Goal: Find specific page/section: Find specific page/section

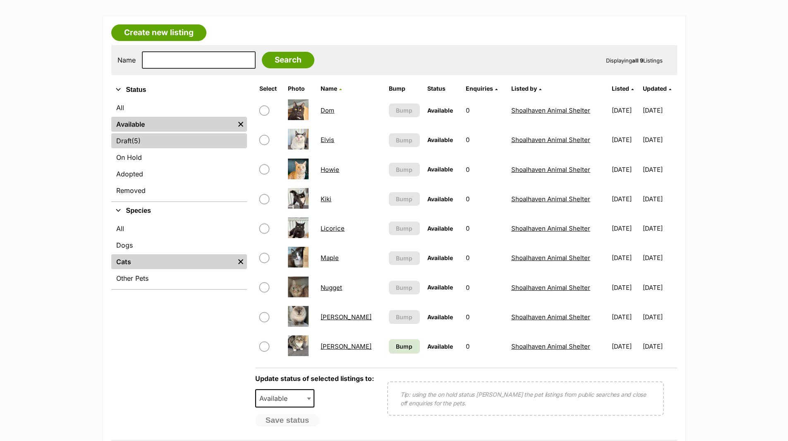
click at [122, 140] on link "Draft (5) Items" at bounding box center [179, 140] width 136 height 15
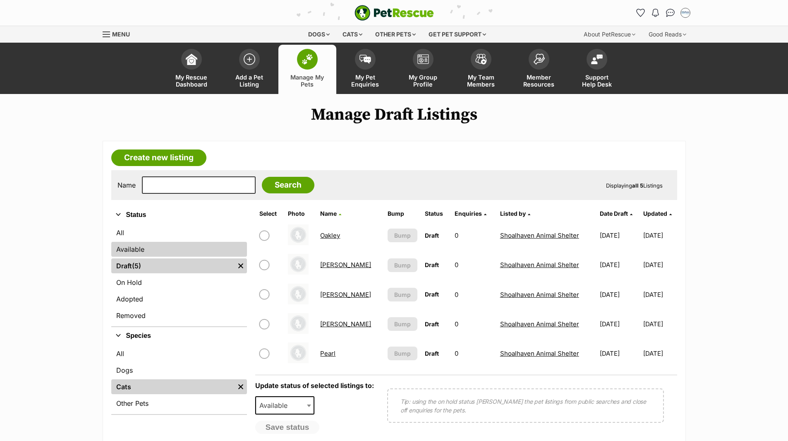
click at [123, 248] on link "Available" at bounding box center [179, 249] width 136 height 15
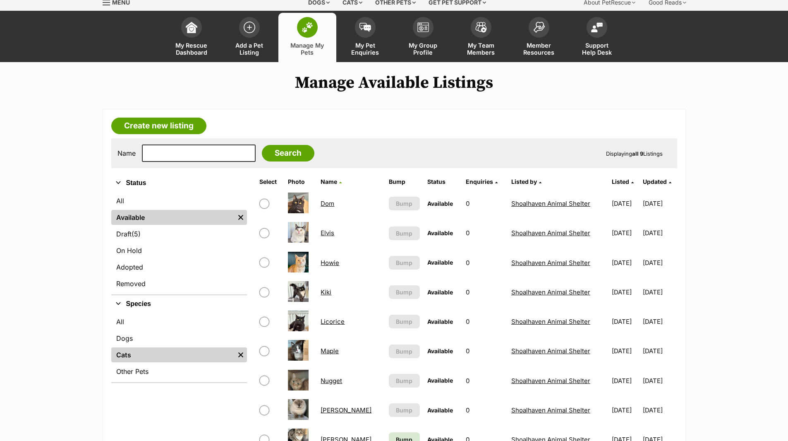
scroll to position [83, 0]
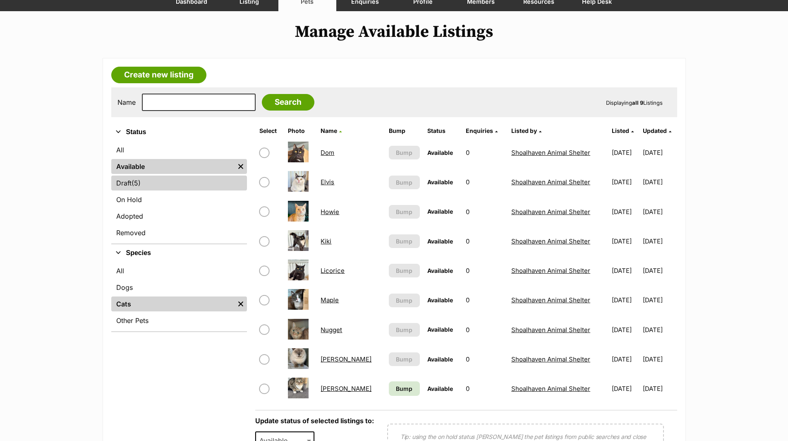
click at [130, 182] on link "Draft (5) Items" at bounding box center [179, 182] width 136 height 15
